Goal: Task Accomplishment & Management: Use online tool/utility

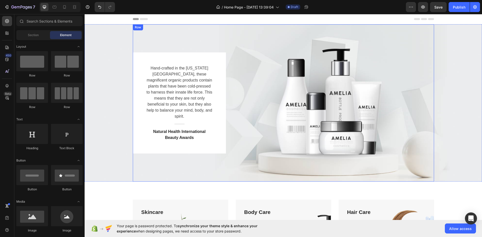
click at [270, 86] on div "Hand-crafted in the [US_STATE][GEOGRAPHIC_DATA], these magnificent organic prod…" at bounding box center [283, 102] width 301 height 101
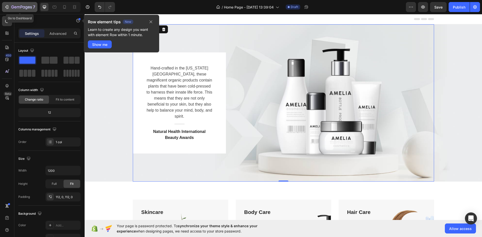
click at [16, 8] on icon "button" at bounding box center [15, 7] width 2 height 2
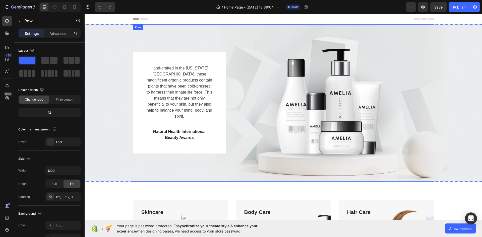
click at [262, 102] on div "Hand-crafted in the [US_STATE][GEOGRAPHIC_DATA], these magnificent organic prod…" at bounding box center [283, 102] width 301 height 101
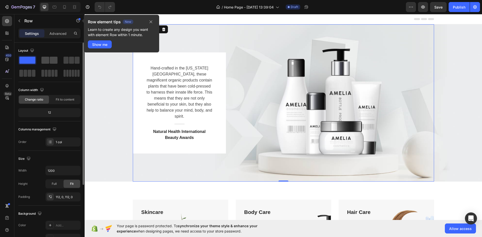
click at [49, 61] on span at bounding box center [45, 60] width 8 height 7
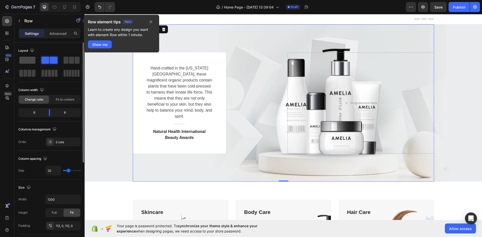
click at [32, 59] on span at bounding box center [27, 60] width 16 height 7
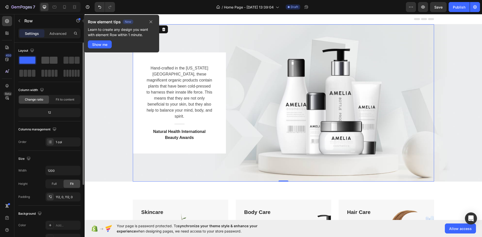
click at [58, 60] on div at bounding box center [49, 60] width 18 height 9
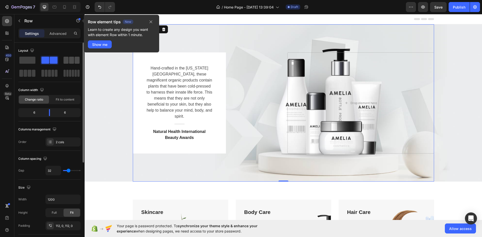
click at [67, 60] on span at bounding box center [65, 60] width 5 height 7
click at [54, 70] on span at bounding box center [52, 73] width 3 height 7
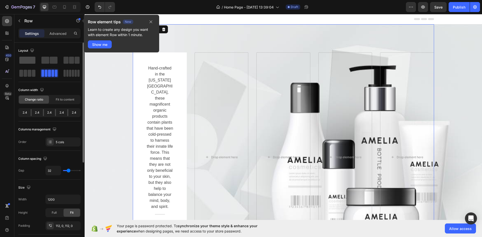
click at [22, 58] on span at bounding box center [27, 60] width 16 height 7
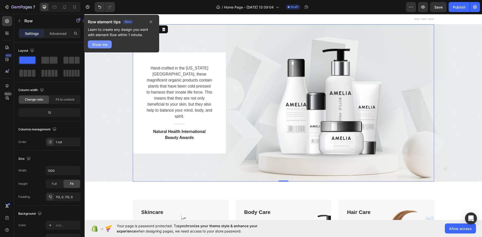
click at [98, 47] on div "Show me" at bounding box center [99, 44] width 15 height 5
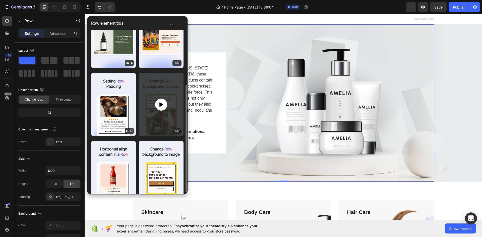
scroll to position [50, 0]
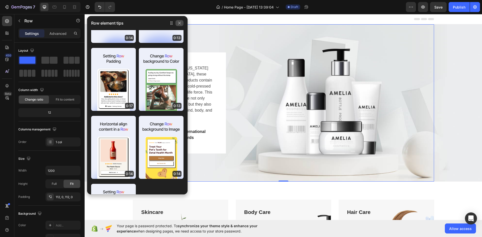
drag, startPoint x: 178, startPoint y: 25, endPoint x: 93, endPoint y: 11, distance: 85.9
click at [178, 25] on icon "button" at bounding box center [179, 23] width 4 height 4
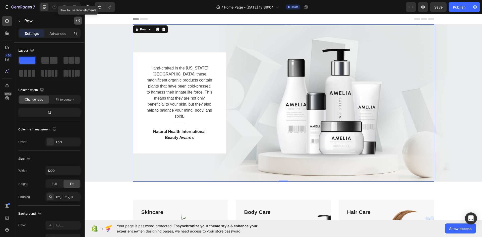
click at [82, 24] on button "button" at bounding box center [78, 21] width 8 height 8
click at [69, 42] on div "Element tips" at bounding box center [65, 41] width 24 height 5
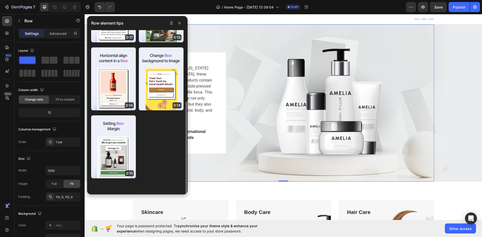
scroll to position [0, 0]
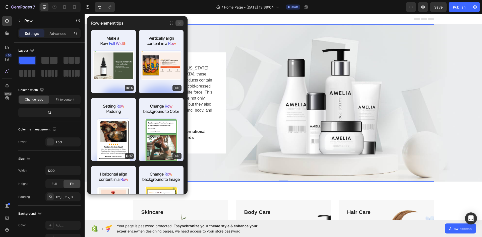
click at [179, 23] on icon "button" at bounding box center [179, 23] width 4 height 4
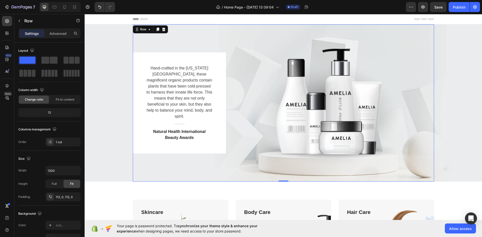
click at [277, 59] on div "Hand-crafted in the [US_STATE][GEOGRAPHIC_DATA], these magnificent organic prod…" at bounding box center [283, 102] width 301 height 101
click at [142, 31] on div "Row" at bounding box center [143, 29] width 8 height 5
click at [60, 35] on p "Advanced" at bounding box center [57, 33] width 17 height 5
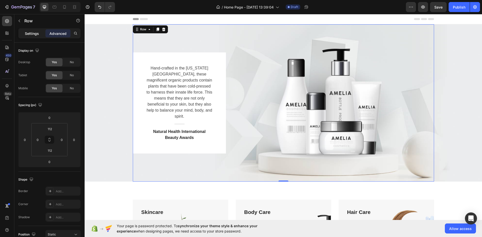
click at [31, 34] on p "Settings" at bounding box center [32, 33] width 14 height 5
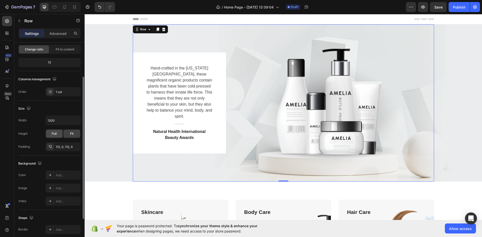
scroll to position [75, 0]
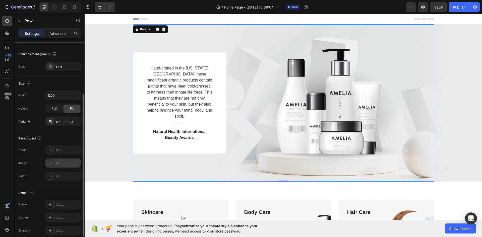
click at [60, 163] on div "Add..." at bounding box center [68, 163] width 24 height 5
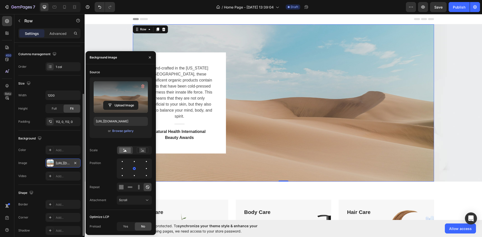
click at [121, 92] on label at bounding box center [121, 97] width 54 height 32
click at [121, 101] on input "file" at bounding box center [120, 105] width 35 height 9
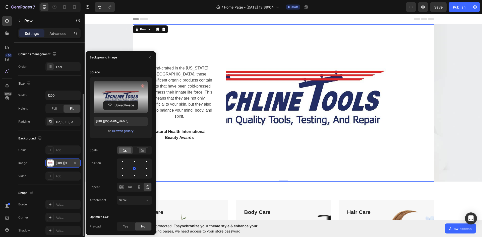
click at [120, 100] on label at bounding box center [121, 97] width 54 height 32
click at [120, 101] on input "file" at bounding box center [120, 105] width 35 height 9
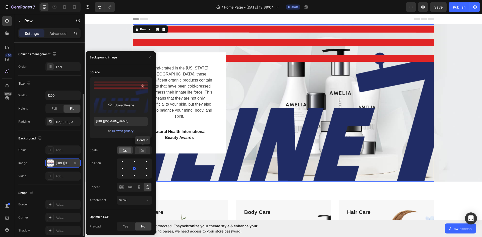
click at [144, 151] on icon at bounding box center [142, 151] width 3 height 2
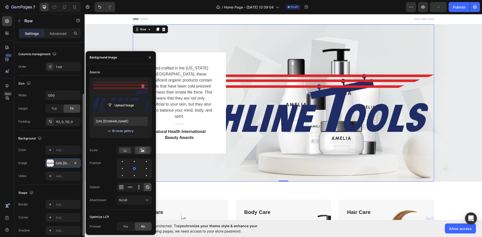
click at [123, 131] on div "Browse gallery" at bounding box center [122, 131] width 21 height 5
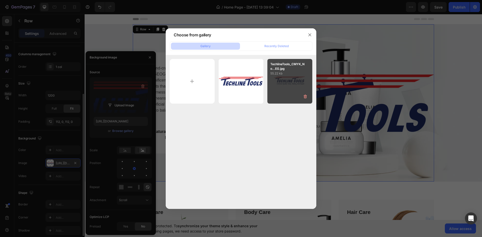
click at [279, 84] on div "TechlineTools_CMYK_No...EG.jpg 55.22 kb" at bounding box center [289, 81] width 45 height 45
type input "[URL][DOMAIN_NAME]"
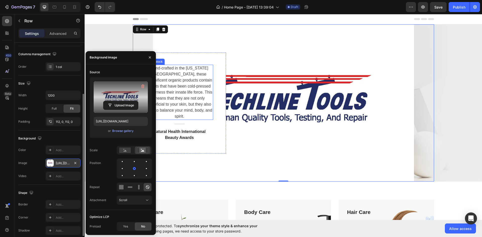
click at [184, 111] on p "Hand-crafted in the [US_STATE][GEOGRAPHIC_DATA], these magnificent organic prod…" at bounding box center [179, 92] width 66 height 54
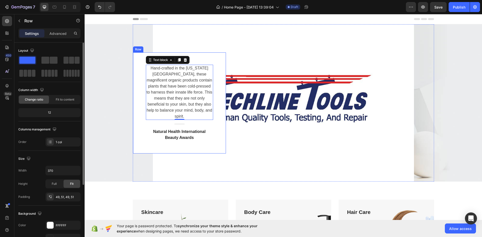
click at [141, 125] on div "Hand-crafted in the [US_STATE][GEOGRAPHIC_DATA], these magnificent organic prod…" at bounding box center [179, 102] width 93 height 101
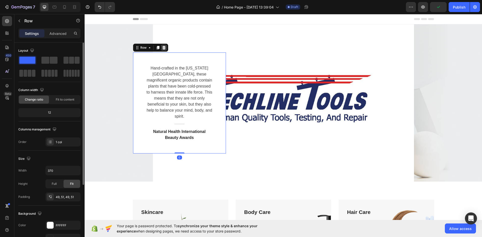
click at [162, 49] on icon at bounding box center [163, 48] width 3 height 4
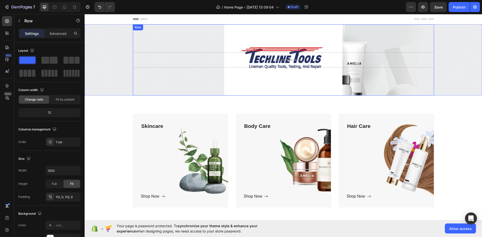
click at [376, 80] on div "Drop element here Row" at bounding box center [283, 59] width 301 height 71
click at [379, 40] on div "Drop element here Row 0" at bounding box center [283, 59] width 301 height 71
click at [267, 84] on div "Drop element here Row 0" at bounding box center [283, 59] width 301 height 71
click at [358, 72] on div "Drop element here Row 0" at bounding box center [283, 59] width 301 height 71
click at [356, 46] on div "Drop element here Row 0" at bounding box center [283, 59] width 301 height 71
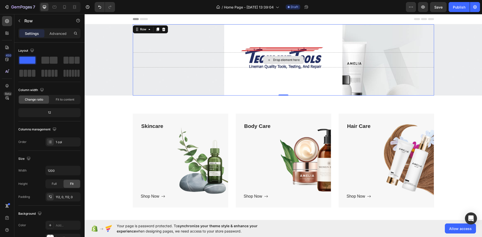
click at [278, 62] on div "Drop element here" at bounding box center [283, 60] width 41 height 8
click at [362, 63] on div "Drop element here" at bounding box center [283, 59] width 301 height 15
click at [162, 28] on icon at bounding box center [163, 30] width 3 height 4
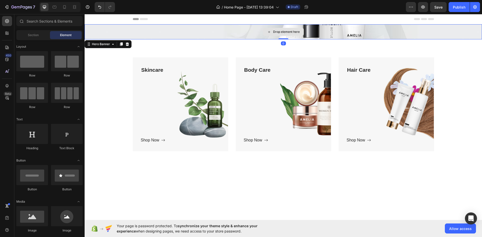
click at [426, 26] on div "Drop element here" at bounding box center [283, 31] width 397 height 15
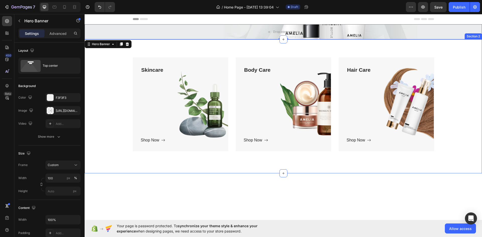
click at [148, 50] on div "Skincare Text block Shop Now Button Row Hero Banner Body Care Text block Shop N…" at bounding box center [283, 106] width 397 height 134
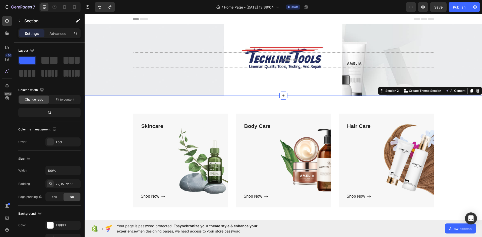
click at [123, 98] on div "Skincare Text block Shop Now Button Row Hero Banner Body Care Text block Shop N…" at bounding box center [283, 163] width 397 height 134
click at [381, 54] on div "Drop element here" at bounding box center [283, 59] width 301 height 15
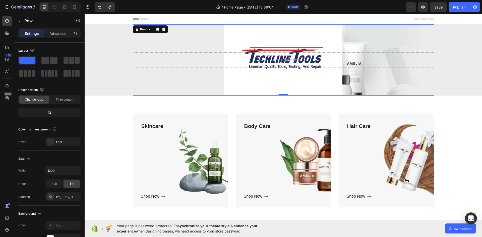
click at [281, 94] on div at bounding box center [283, 95] width 10 height 2
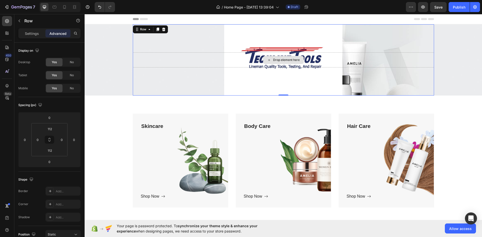
click at [333, 59] on div "Drop element here" at bounding box center [283, 59] width 301 height 15
click at [334, 41] on div "Drop element here Row 0" at bounding box center [283, 59] width 301 height 71
click at [413, 101] on div "Skincare Text block Shop Now Button Row Hero Banner Body Care Text block Shop N…" at bounding box center [283, 163] width 397 height 134
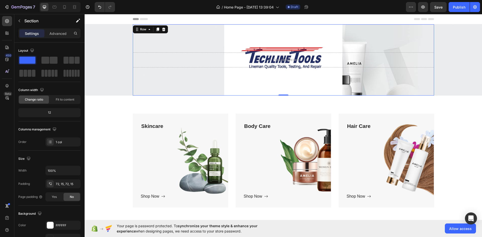
click at [401, 70] on div "Drop element here Row 0" at bounding box center [283, 59] width 301 height 71
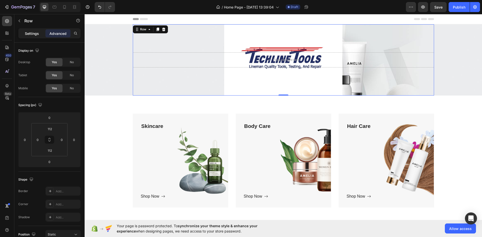
click at [24, 33] on div "Settings" at bounding box center [31, 33] width 25 height 8
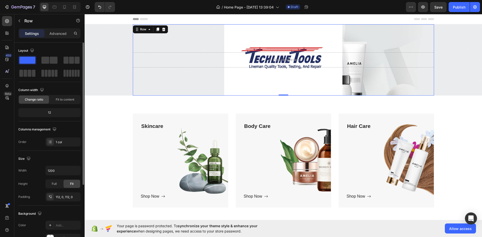
scroll to position [25, 0]
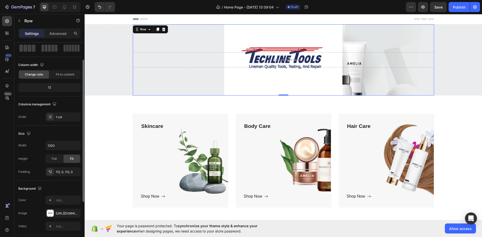
click at [40, 75] on span "Change ratio" at bounding box center [34, 74] width 18 height 5
click at [58, 74] on span "Fit to content" at bounding box center [65, 74] width 19 height 5
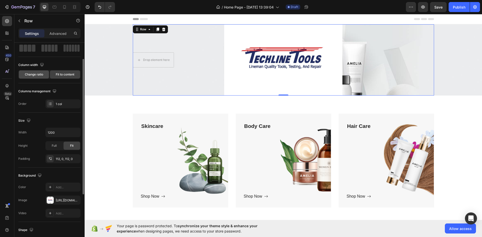
click at [39, 74] on span "Change ratio" at bounding box center [34, 74] width 18 height 5
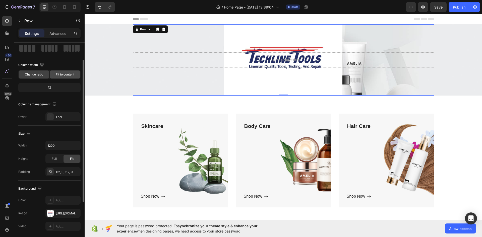
click at [64, 75] on span "Fit to content" at bounding box center [65, 74] width 19 height 5
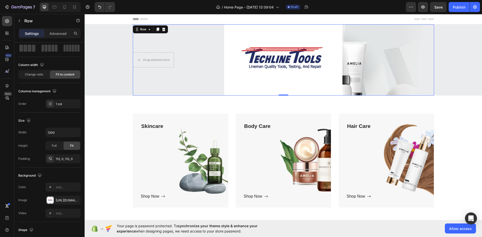
click at [194, 66] on div "Drop element here Row 0" at bounding box center [283, 59] width 301 height 71
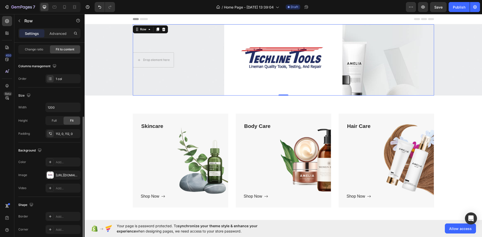
scroll to position [75, 0]
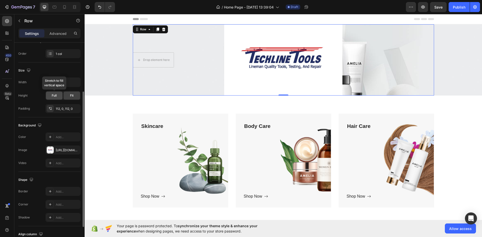
click at [58, 97] on div "Full" at bounding box center [54, 96] width 17 height 8
click at [66, 97] on div "Fit" at bounding box center [71, 96] width 17 height 8
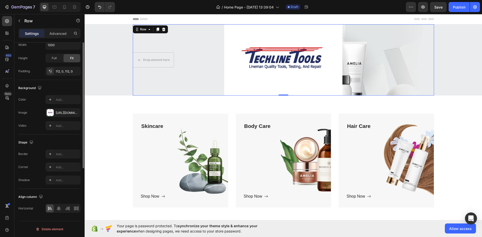
scroll to position [0, 0]
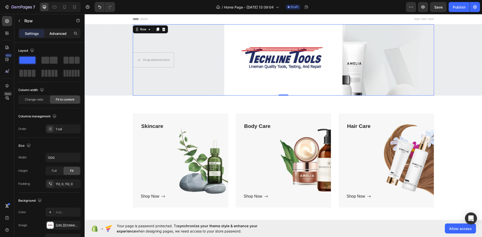
click at [58, 34] on p "Advanced" at bounding box center [57, 33] width 17 height 5
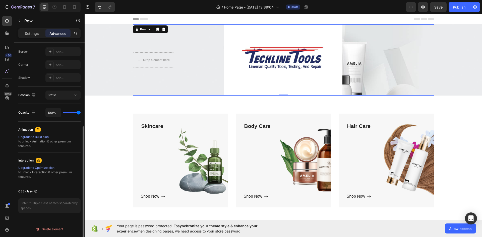
scroll to position [114, 0]
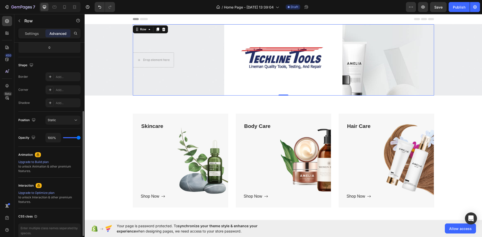
type input "94%"
type input "94"
type input "87%"
type input "87"
type input "76%"
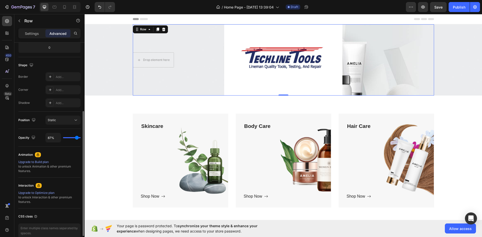
type input "76"
type input "63%"
type input "63"
type input "39%"
type input "39"
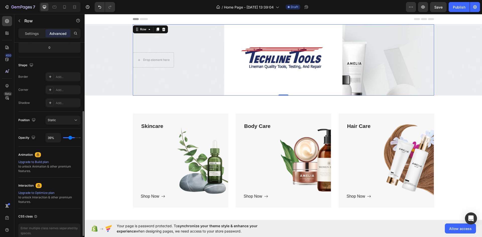
type input "26%"
type input "26"
type input "11%"
type input "11"
type input "0%"
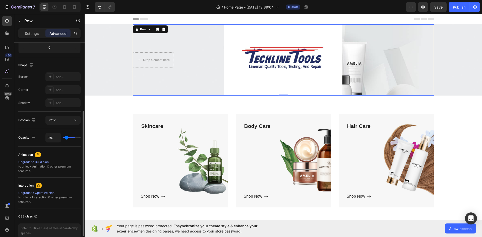
type input "0"
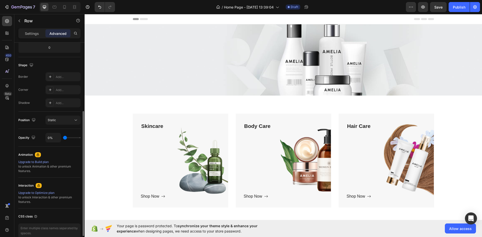
type input "2%"
type input "2"
type input "4%"
type input "4"
type input "6%"
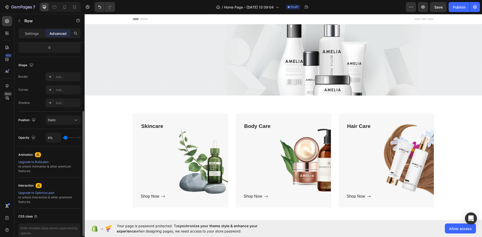
type input "6"
type input "9%"
type input "9"
type input "11%"
type input "11"
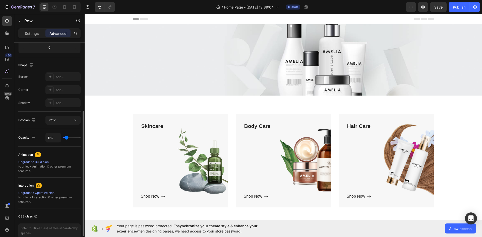
type input "17%"
type input "17"
type input "28%"
type input "28"
type input "33%"
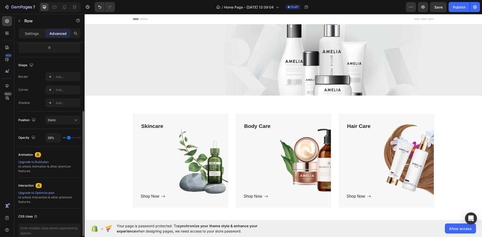
type input "33"
type input "39%"
type input "39"
type input "44%"
type input "44"
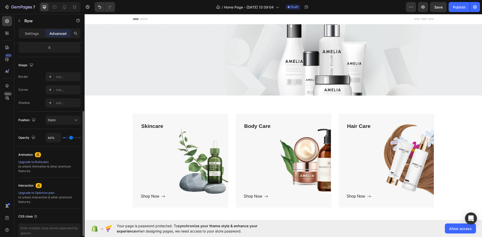
type input "50%"
type input "50"
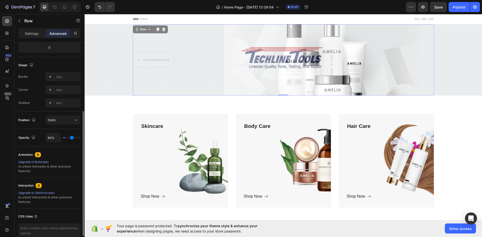
type input "59%"
type input "59"
type input "69%"
type input "69"
type input "76%"
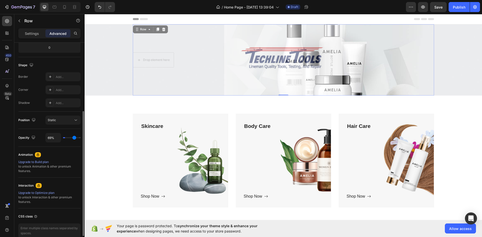
type input "76"
type input "91%"
type input "91"
type input "100%"
type input "100"
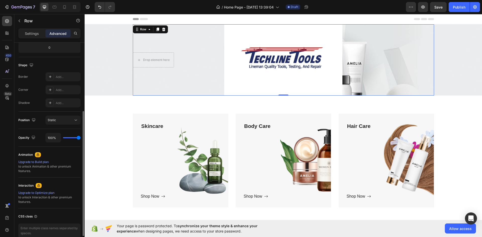
drag, startPoint x: 78, startPoint y: 137, endPoint x: 92, endPoint y: 137, distance: 14.3
click at [81, 137] on input "range" at bounding box center [72, 137] width 18 height 1
type input "98%"
type input "98"
type input "96%"
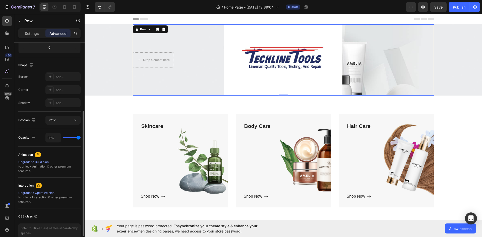
type input "96"
type input "93%"
type input "93"
type input "87%"
type input "87"
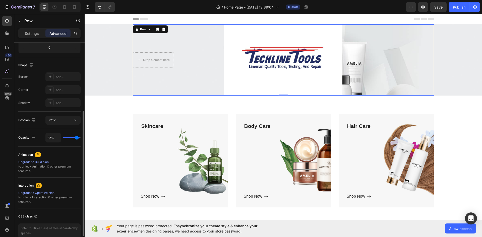
type input "85%"
type input "85"
type input "83%"
type input "83"
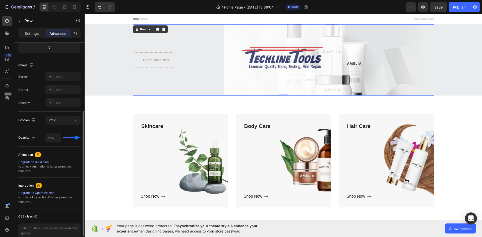
type input "78%"
type input "78"
type input "80%"
type input "80"
type input "83%"
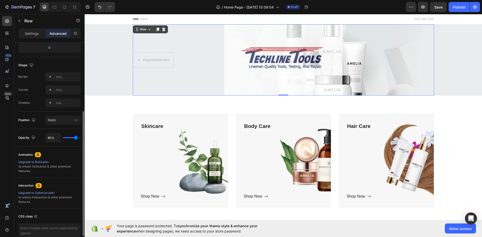
type input "83"
type input "85%"
type input "85"
type input "87%"
type input "87"
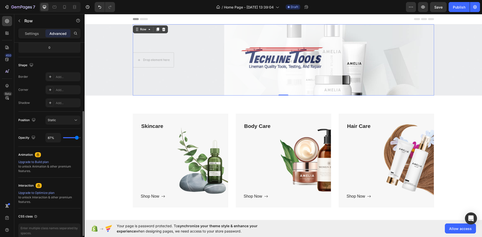
type input "89%"
type input "89"
type input "93%"
type input "93"
type input "98%"
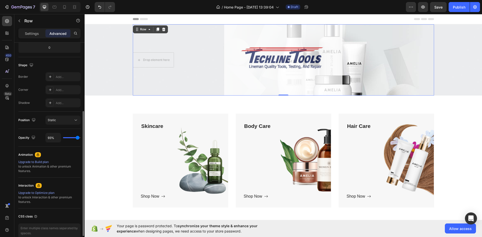
type input "98"
type input "100%"
type input "100"
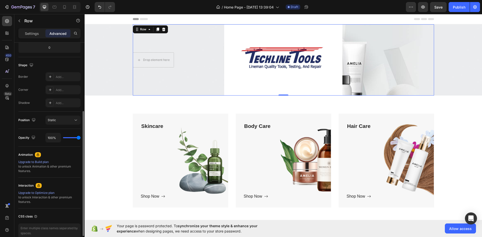
drag, startPoint x: 79, startPoint y: 137, endPoint x: 84, endPoint y: 137, distance: 4.8
click at [81, 137] on input "range" at bounding box center [72, 137] width 18 height 1
click at [76, 121] on icon at bounding box center [75, 120] width 3 height 1
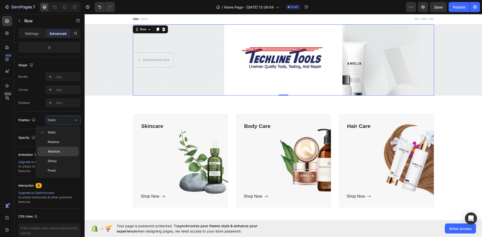
click at [56, 150] on span "Absolute" at bounding box center [54, 151] width 12 height 5
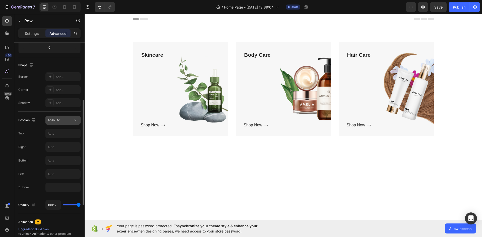
click at [76, 120] on icon at bounding box center [75, 120] width 5 height 5
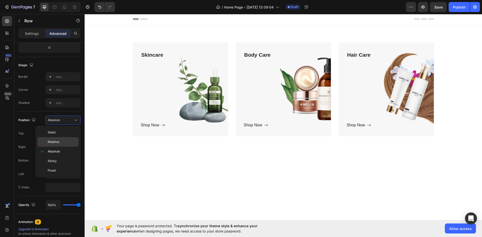
click at [58, 141] on span "Relative" at bounding box center [54, 142] width 12 height 5
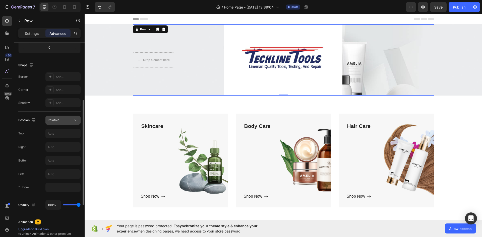
click at [68, 119] on div "Relative" at bounding box center [61, 120] width 26 height 5
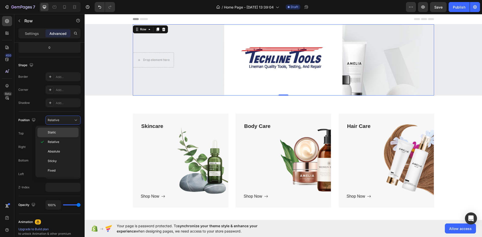
click at [60, 132] on p "Static" at bounding box center [62, 132] width 29 height 5
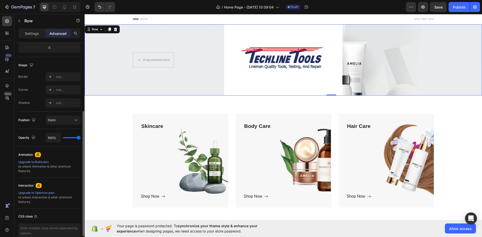
scroll to position [0, 0]
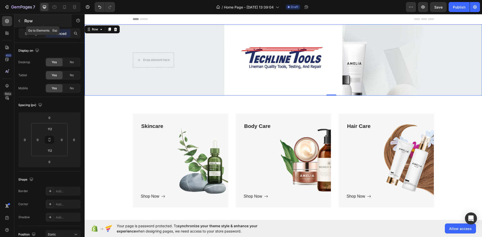
click at [23, 18] on button "button" at bounding box center [19, 21] width 8 height 8
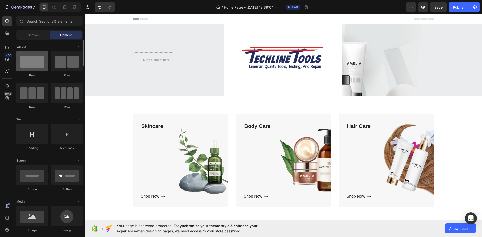
click at [36, 61] on div at bounding box center [32, 61] width 32 height 20
click at [64, 69] on div at bounding box center [67, 61] width 32 height 20
click at [29, 69] on div at bounding box center [32, 61] width 32 height 20
click at [68, 66] on div at bounding box center [67, 61] width 32 height 20
click at [36, 66] on div at bounding box center [32, 61] width 32 height 20
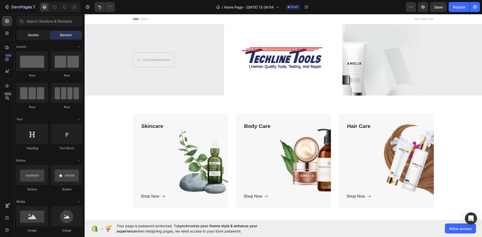
click at [33, 36] on span "Section" at bounding box center [33, 35] width 11 height 5
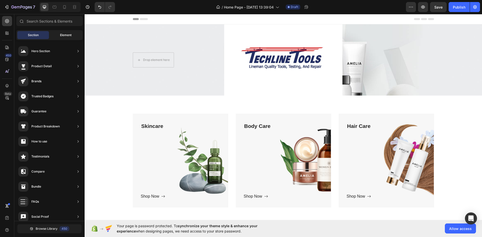
click at [54, 37] on div "Element" at bounding box center [66, 35] width 32 height 8
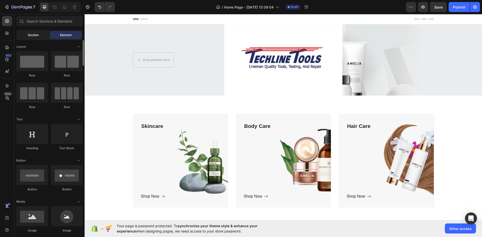
click at [34, 36] on span "Section" at bounding box center [33, 35] width 11 height 5
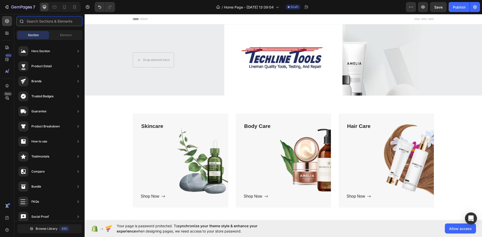
click at [44, 23] on input "text" at bounding box center [49, 21] width 66 height 10
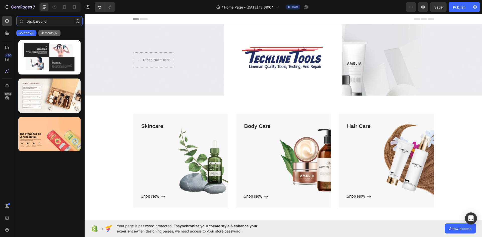
type input "background"
click at [51, 34] on p "Elements(17)" at bounding box center [49, 33] width 18 height 4
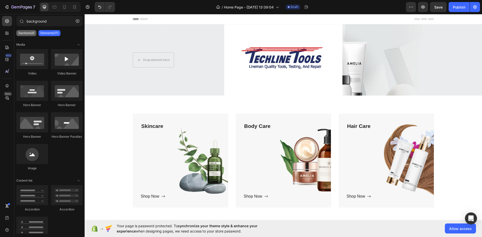
click at [30, 31] on div "Sections(3)" at bounding box center [26, 33] width 20 height 6
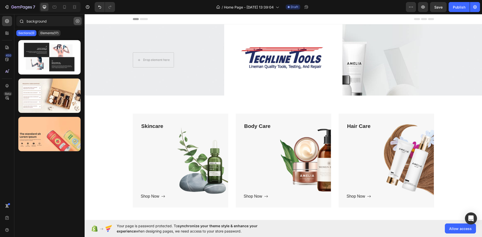
click at [78, 21] on icon "button" at bounding box center [78, 21] width 4 height 4
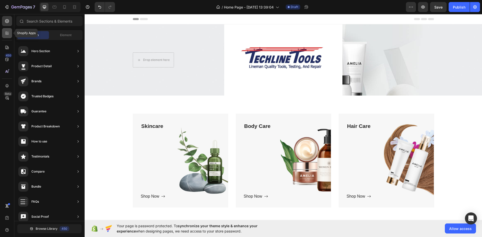
click at [6, 30] on div at bounding box center [7, 33] width 10 height 10
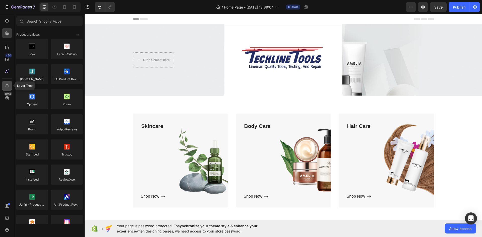
click at [8, 89] on div at bounding box center [7, 86] width 10 height 10
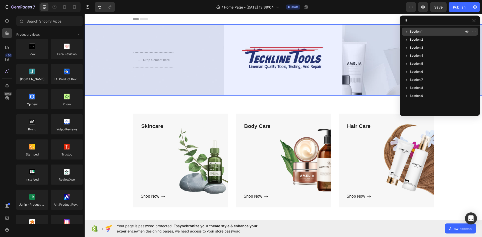
click at [409, 34] on button "button" at bounding box center [406, 32] width 6 height 6
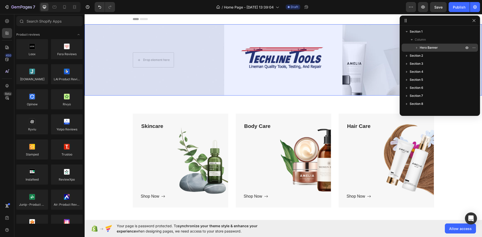
click at [417, 47] on icon "button" at bounding box center [416, 47] width 5 height 5
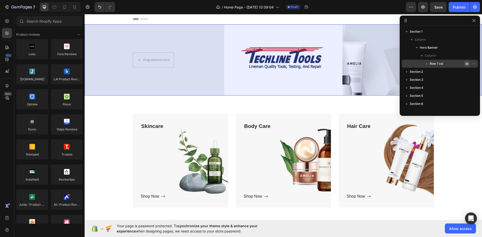
click at [465, 64] on icon "button" at bounding box center [466, 64] width 4 height 4
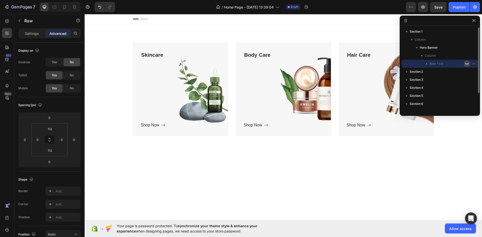
click at [465, 64] on icon "button" at bounding box center [466, 64] width 4 height 4
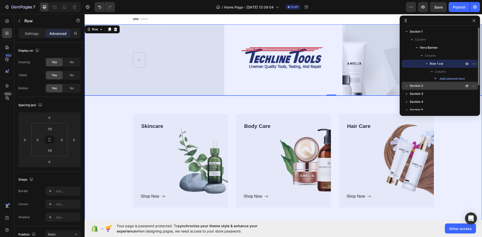
click at [407, 85] on icon "button" at bounding box center [406, 85] width 5 height 5
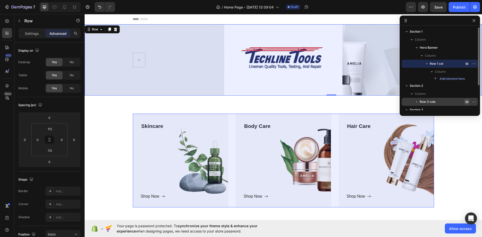
click at [466, 102] on icon "button" at bounding box center [466, 102] width 4 height 4
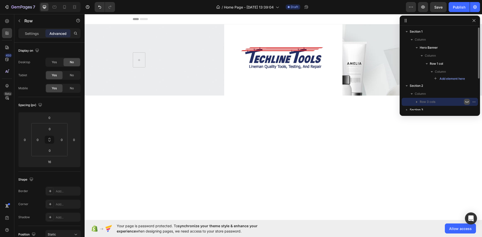
click at [466, 102] on icon "button" at bounding box center [466, 102] width 4 height 4
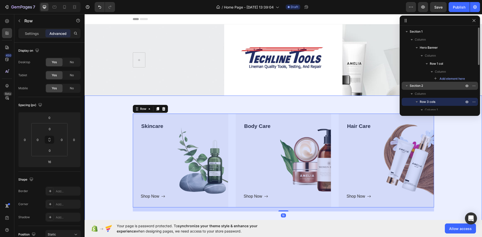
click at [407, 86] on icon "button" at bounding box center [406, 85] width 5 height 5
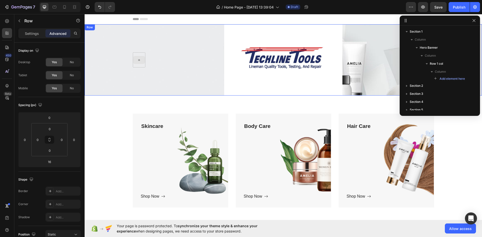
click at [139, 58] on icon at bounding box center [139, 60] width 4 height 4
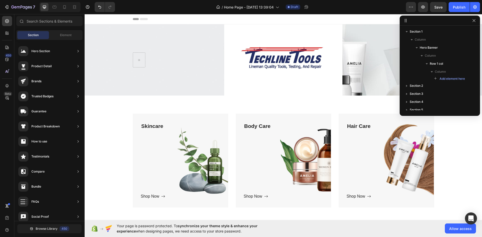
click at [142, 19] on icon at bounding box center [144, 19] width 8 height 2
click at [90, 18] on icon at bounding box center [91, 19] width 4 height 4
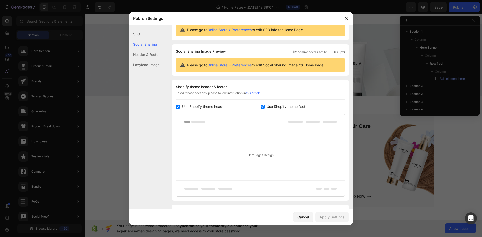
scroll to position [46, 0]
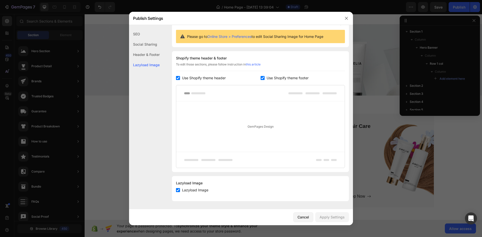
click at [176, 76] on input "checkbox" at bounding box center [178, 78] width 4 height 4
checkbox input "false"
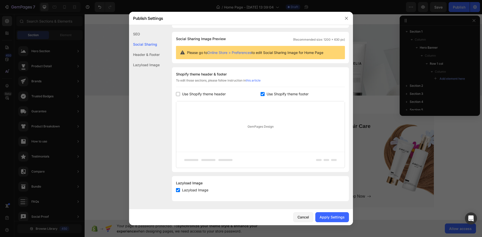
click at [264, 96] on label "Use Shopify theme footer" at bounding box center [286, 94] width 44 height 6
checkbox input "false"
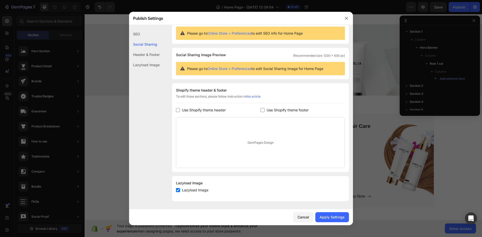
scroll to position [14, 0]
click at [335, 216] on div "Apply Settings" at bounding box center [331, 216] width 25 height 5
click at [152, 56] on div "Header & Footer" at bounding box center [144, 54] width 31 height 10
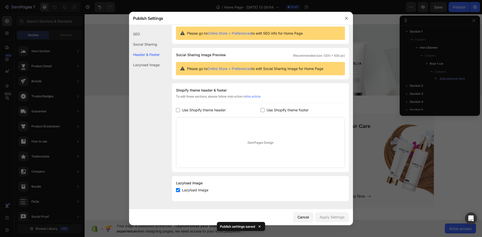
click at [152, 67] on div "Lazyload Image" at bounding box center [144, 65] width 31 height 10
click at [344, 18] on button "button" at bounding box center [346, 18] width 8 height 8
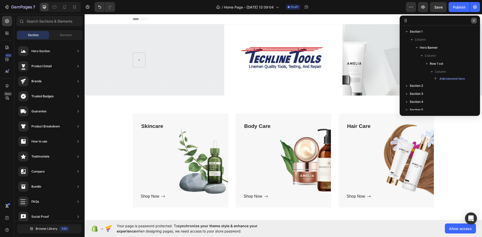
click at [472, 22] on icon "button" at bounding box center [473, 21] width 4 height 4
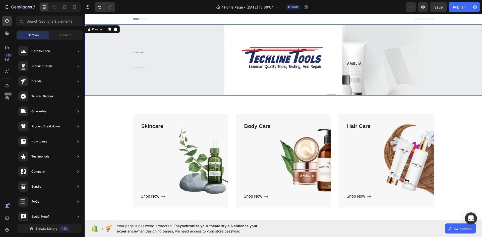
click at [158, 49] on div "Row 0" at bounding box center [283, 59] width 301 height 71
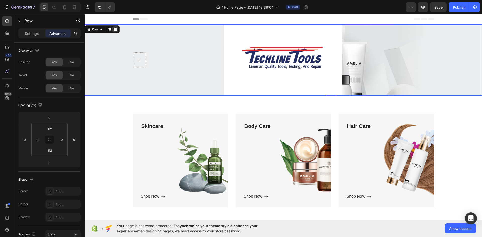
click at [115, 30] on icon at bounding box center [115, 30] width 3 height 4
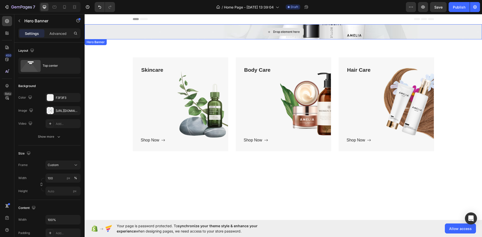
click at [307, 29] on div "Drop element here" at bounding box center [283, 31] width 397 height 15
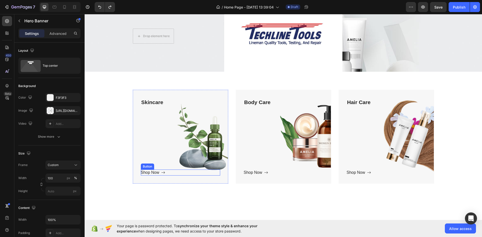
scroll to position [0, 0]
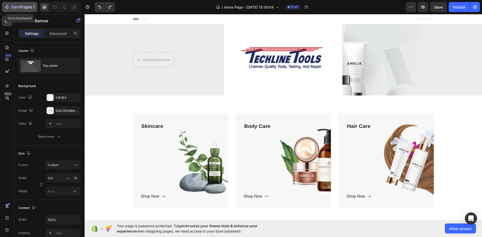
click at [12, 10] on button "7" at bounding box center [19, 7] width 35 height 10
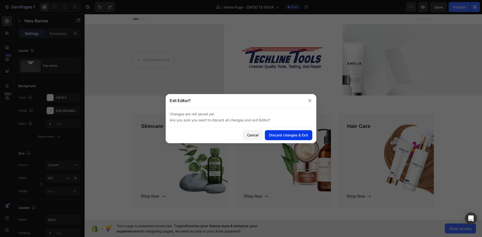
click at [293, 135] on div "Discard changes & Exit" at bounding box center [288, 134] width 39 height 5
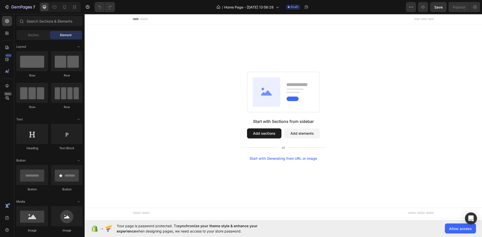
click at [266, 133] on button "Add sections" at bounding box center [264, 133] width 34 height 10
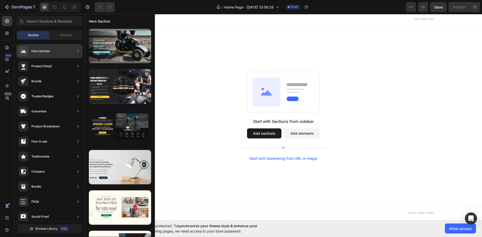
click at [39, 50] on div "Hero Section" at bounding box center [40, 51] width 19 height 5
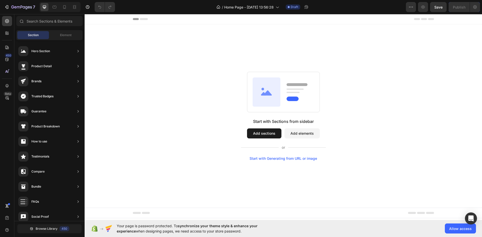
click at [182, 89] on div "Start with Sections from sidebar Add sections Add elements Start with Generatin…" at bounding box center [283, 116] width 361 height 89
